Goal: Communication & Community: Connect with others

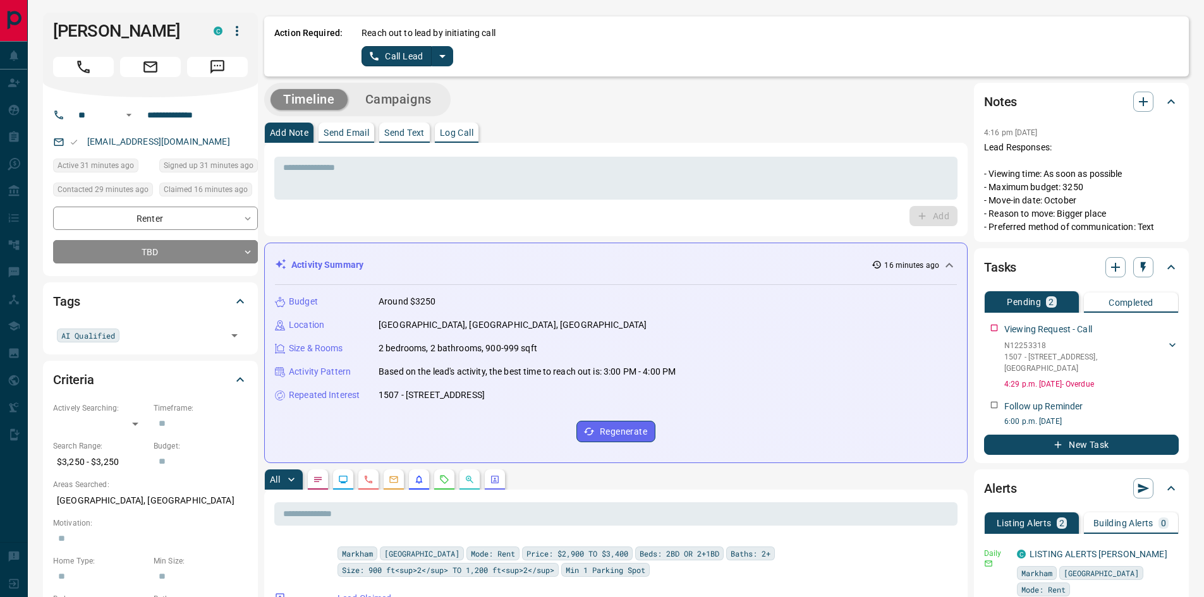
scroll to position [63, 0]
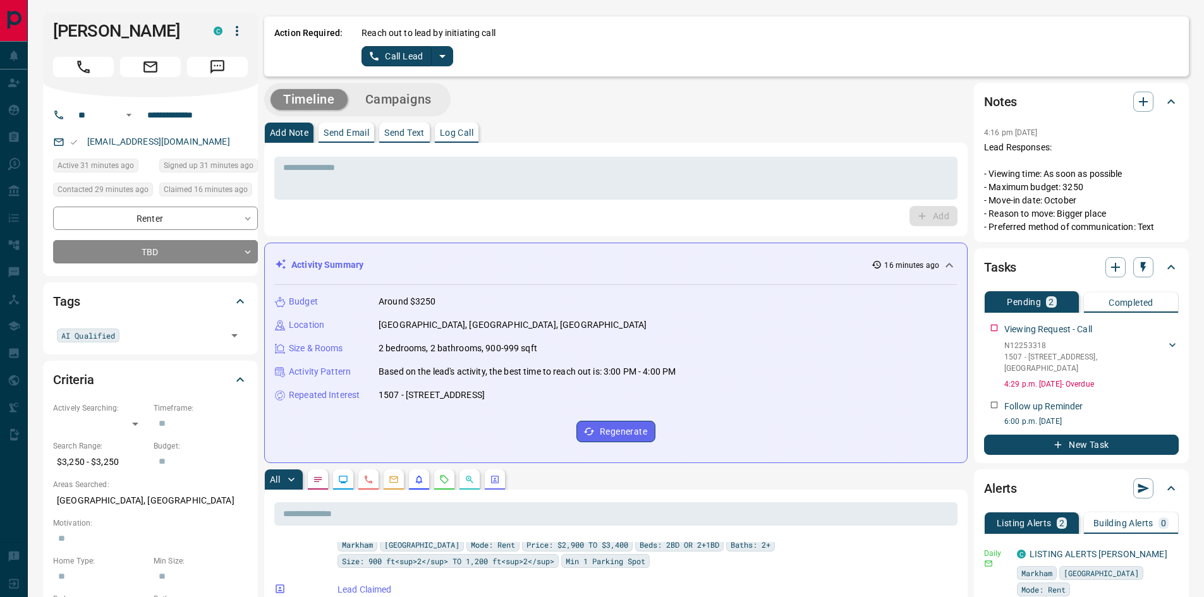
click at [291, 201] on div "* ​ Add" at bounding box center [615, 189] width 683 height 73
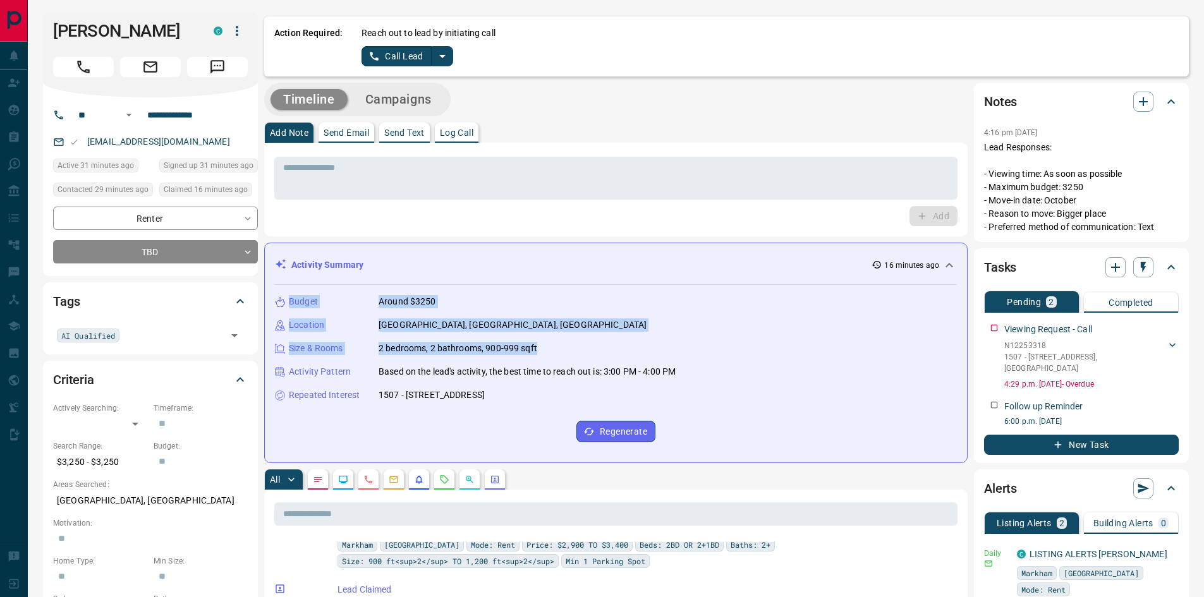
drag, startPoint x: 289, startPoint y: 300, endPoint x: 539, endPoint y: 344, distance: 253.4
click at [539, 344] on div "Budget Around $3250 Location [GEOGRAPHIC_DATA], [GEOGRAPHIC_DATA], [GEOGRAPHIC_…" at bounding box center [616, 368] width 682 height 167
copy div "Budget Around $3250 Location [GEOGRAPHIC_DATA], [GEOGRAPHIC_DATA], [GEOGRAPHIC_…"
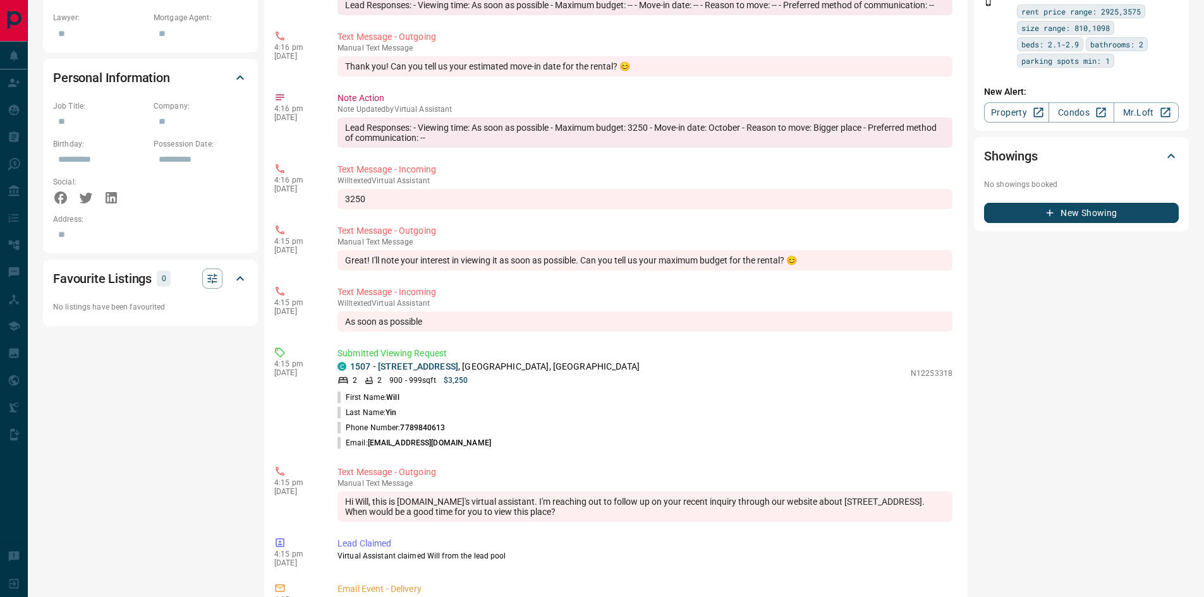
scroll to position [569, 0]
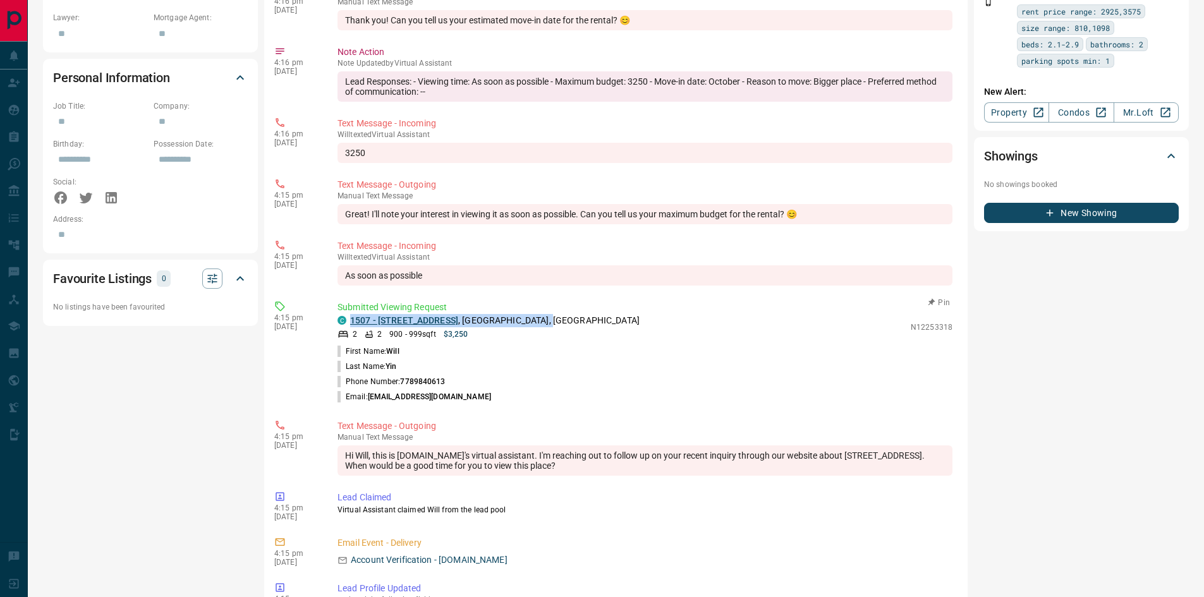
drag, startPoint x: 576, startPoint y: 342, endPoint x: 352, endPoint y: 339, distance: 224.4
click at [352, 327] on div "C 1507 - [STREET_ADDRESS]" at bounding box center [621, 320] width 567 height 13
copy p "1507 - [STREET_ADDRESS]"
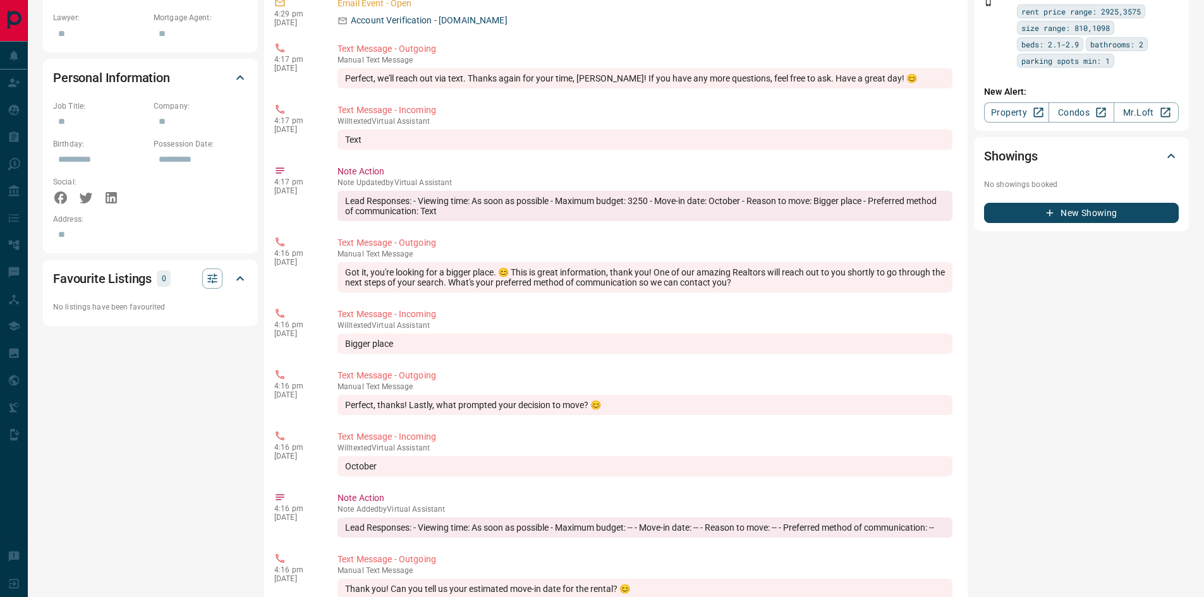
scroll to position [316, 0]
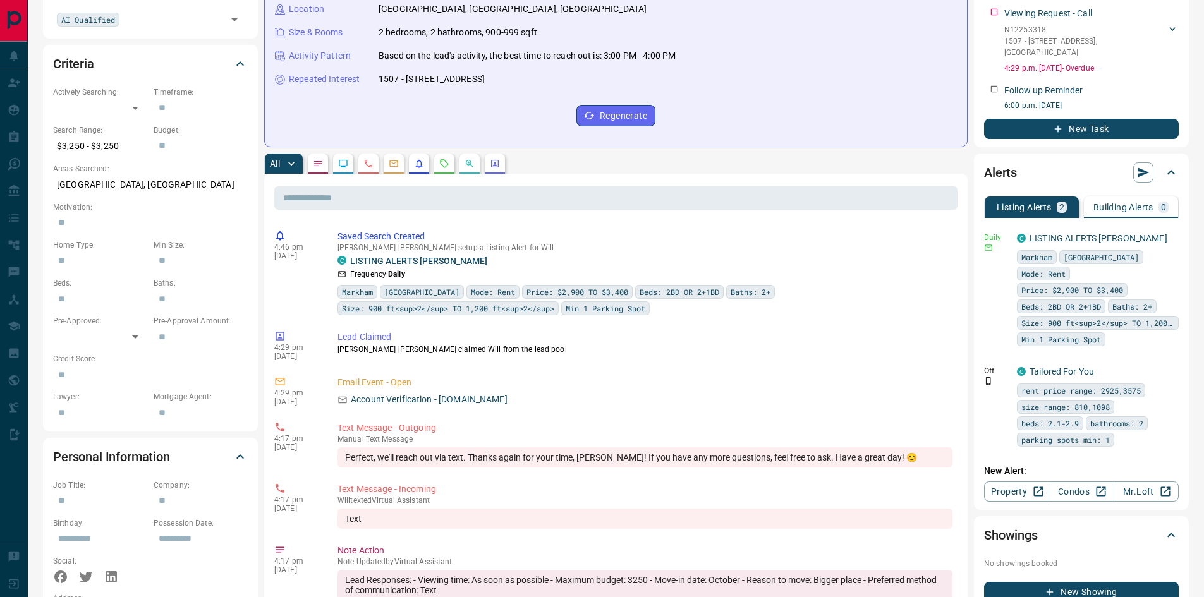
click at [664, 24] on div "Budget Around $3250 Location [GEOGRAPHIC_DATA], [GEOGRAPHIC_DATA], [GEOGRAPHIC_…" at bounding box center [616, 52] width 682 height 167
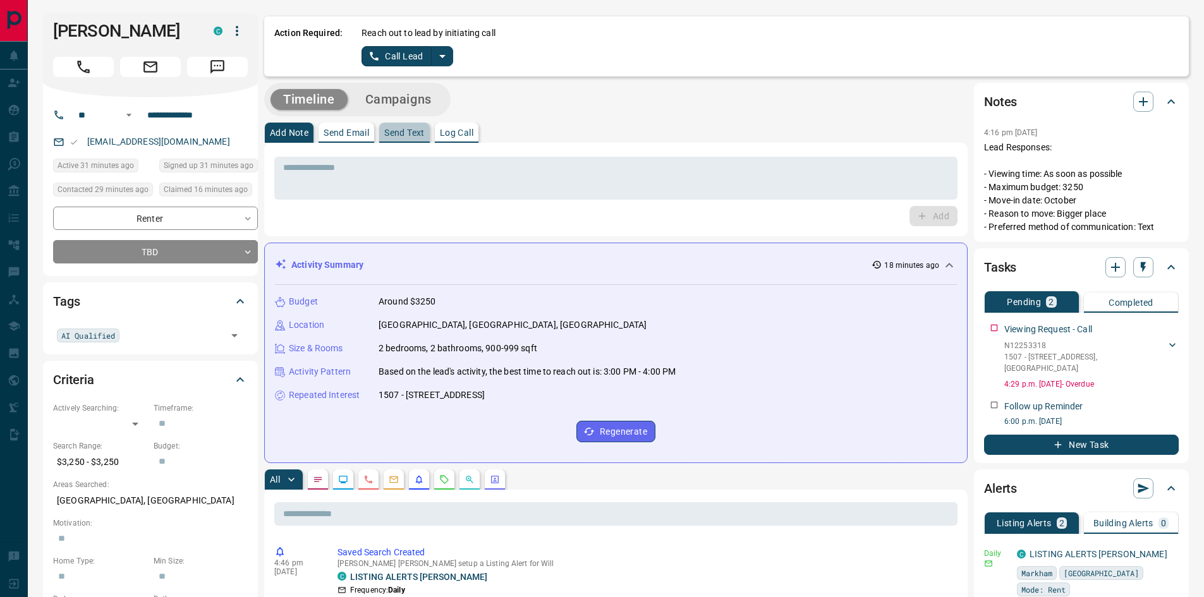
click at [403, 135] on p "Send Text" at bounding box center [404, 132] width 40 height 9
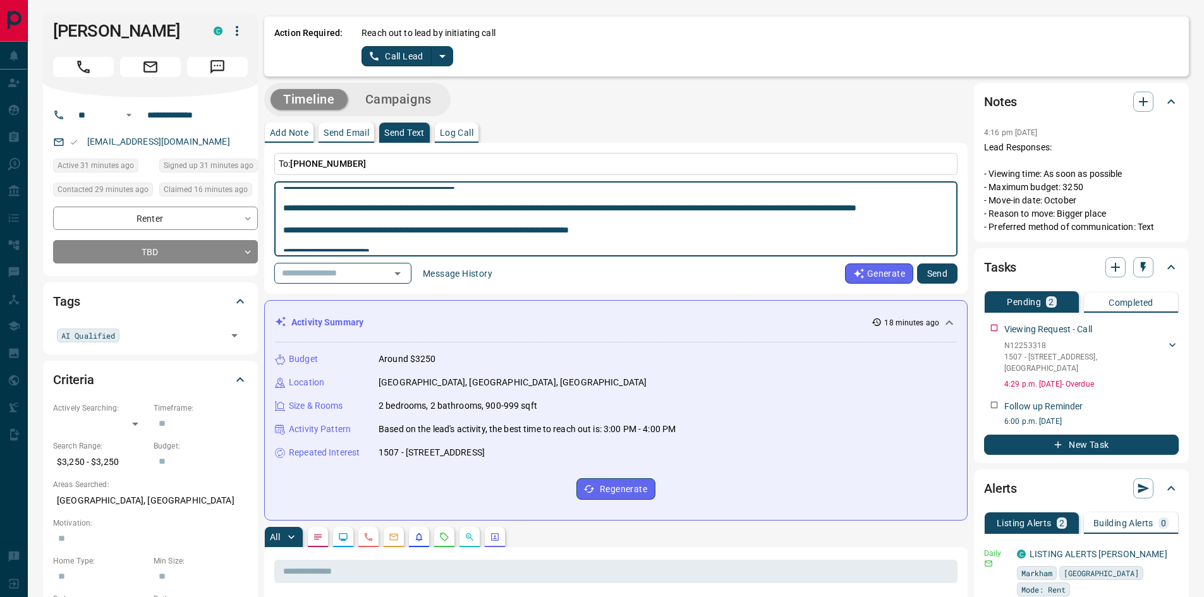
scroll to position [126, 0]
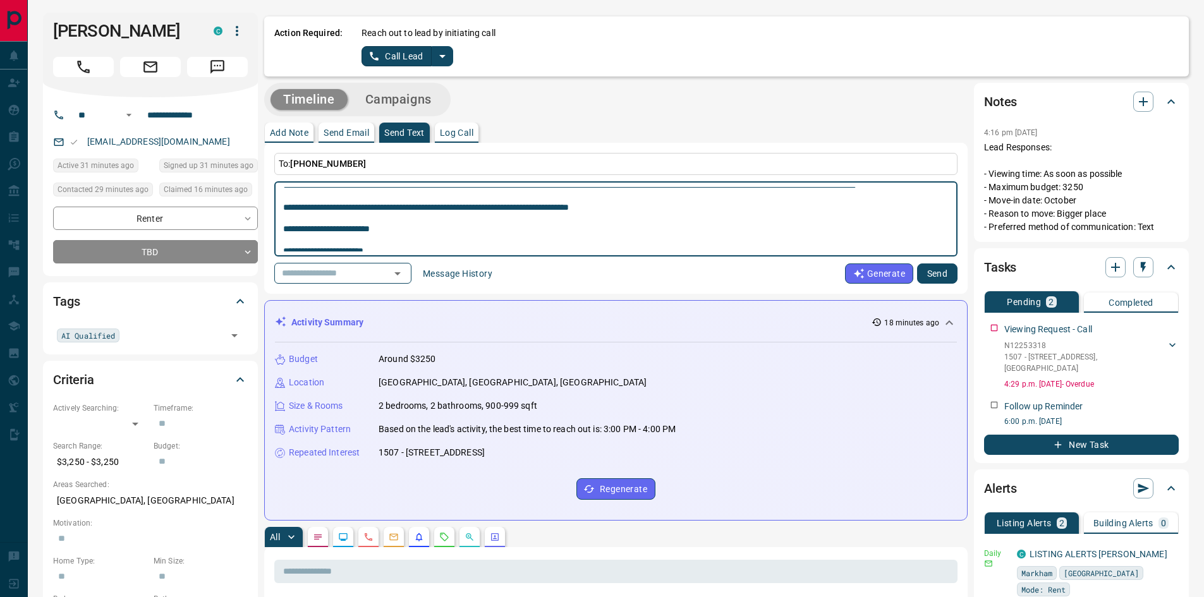
click at [377, 198] on textarea at bounding box center [616, 219] width 666 height 64
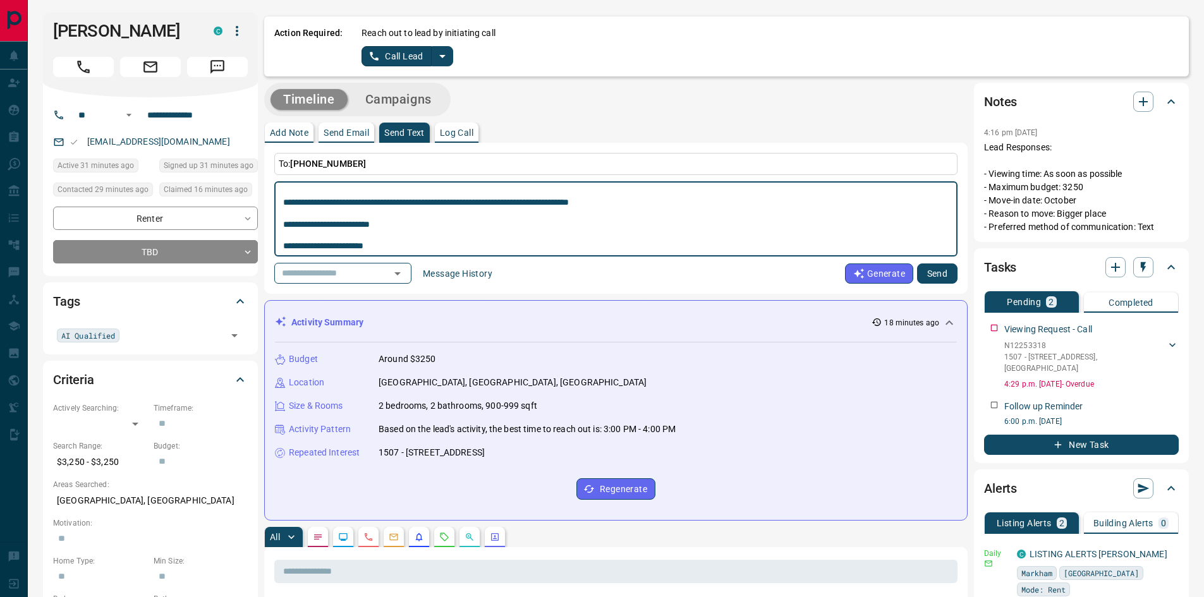
scroll to position [98, 0]
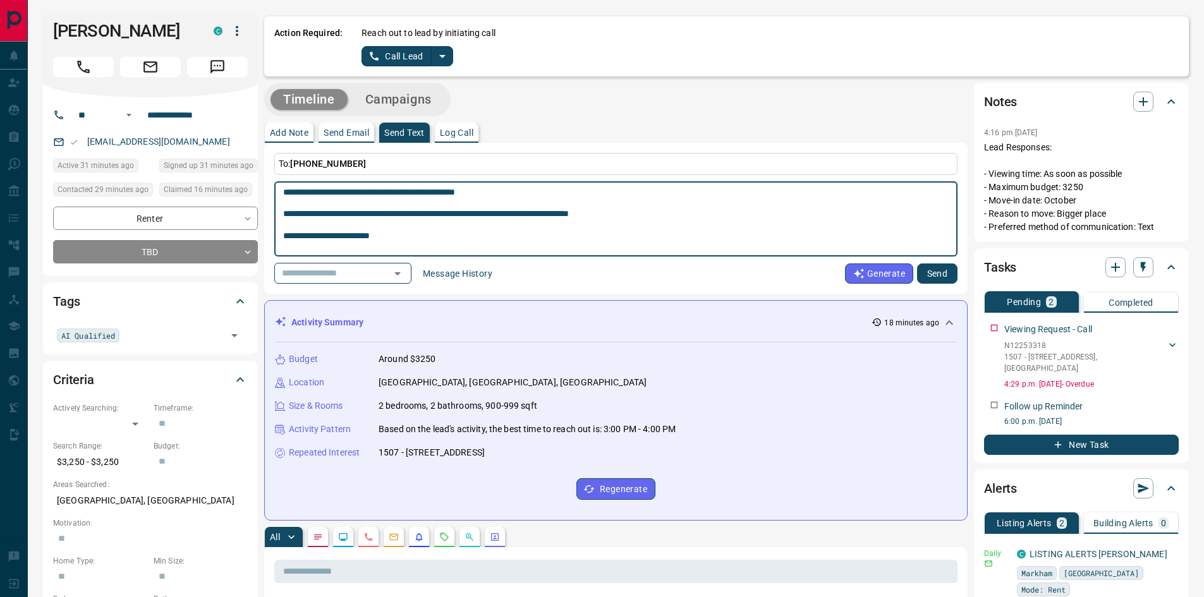
type textarea "**********"
click at [940, 273] on button "Send" at bounding box center [937, 274] width 40 height 20
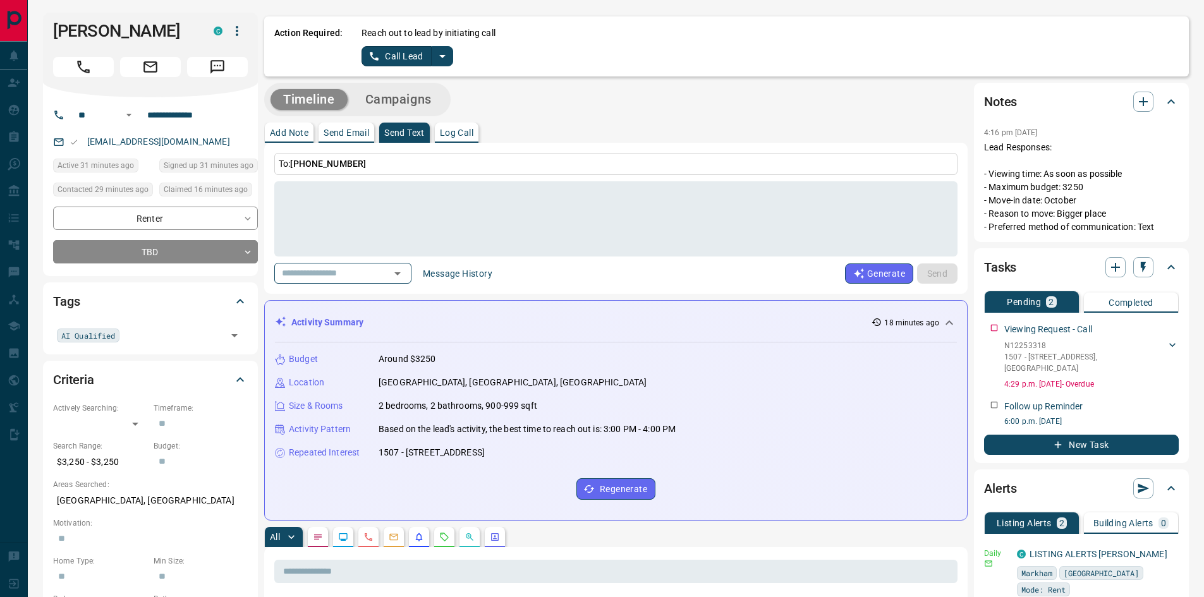
scroll to position [0, 0]
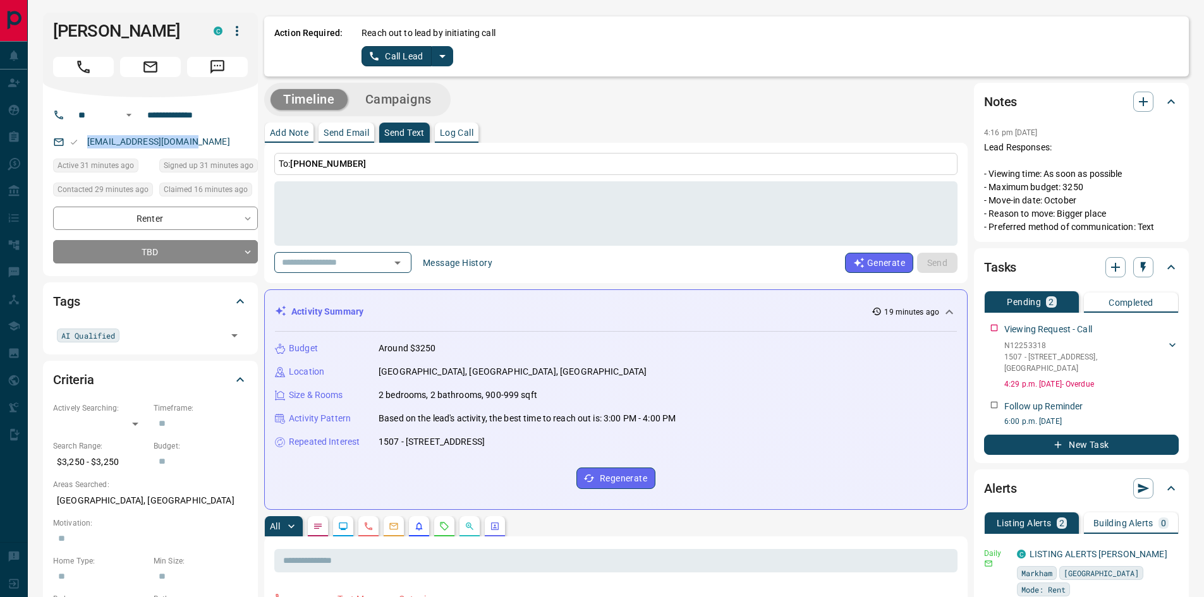
drag, startPoint x: 204, startPoint y: 138, endPoint x: 86, endPoint y: 136, distance: 117.6
click at [82, 135] on div "[EMAIL_ADDRESS][DOMAIN_NAME]" at bounding box center [155, 141] width 205 height 21
copy link "[EMAIL_ADDRESS][DOMAIN_NAME]"
